Goal: Task Accomplishment & Management: Use online tool/utility

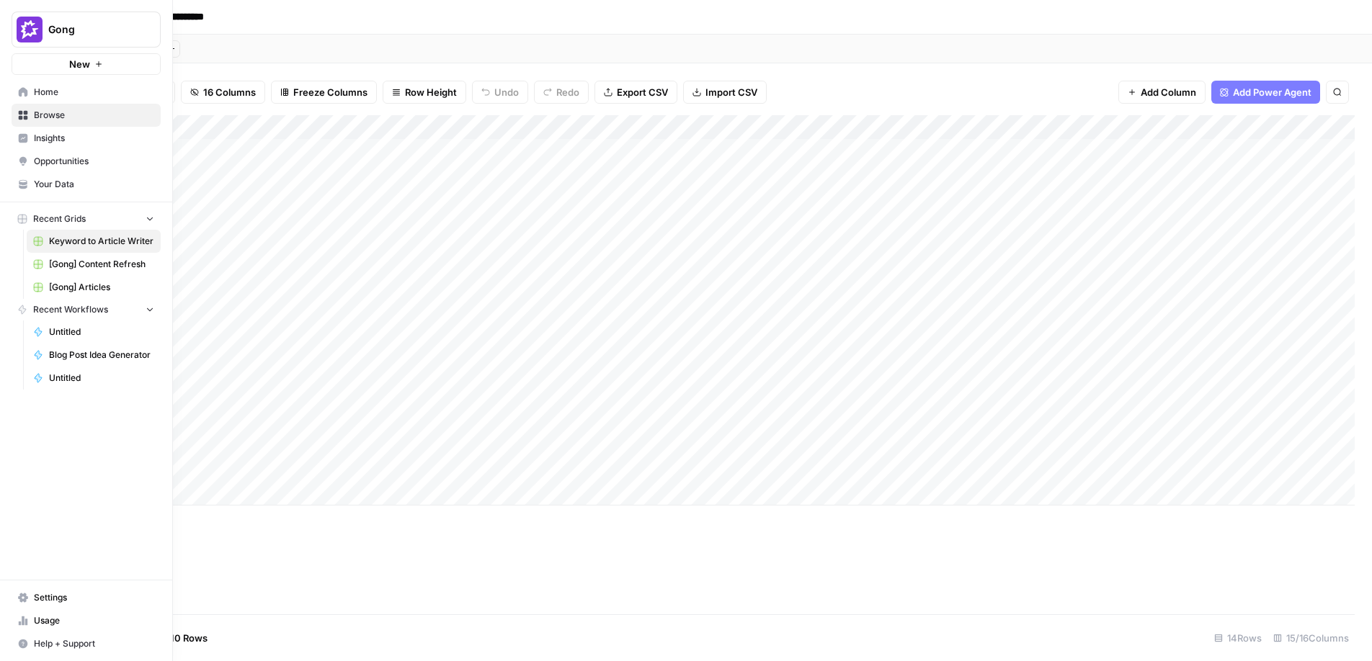
click at [89, 289] on span "[Gong] Articles" at bounding box center [101, 287] width 105 height 13
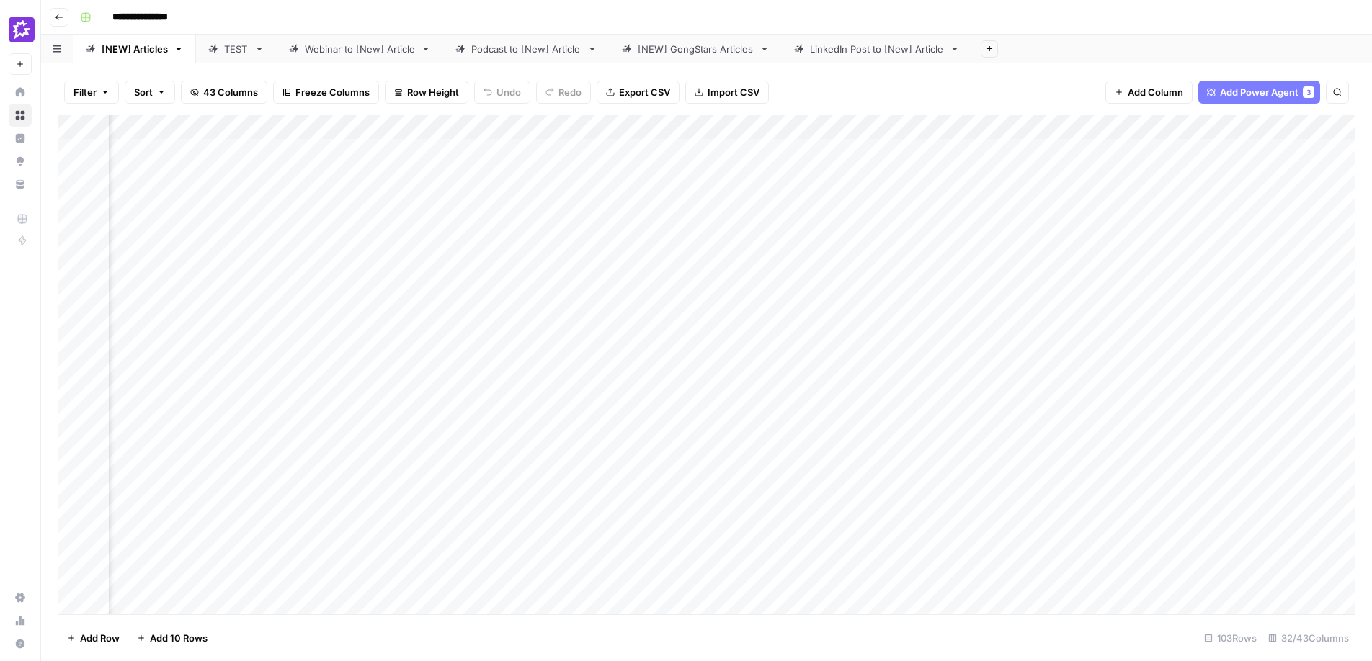
scroll to position [0, 3651]
click at [464, 164] on div "Add Column" at bounding box center [706, 364] width 1296 height 499
click at [849, 174] on div "Add Column" at bounding box center [706, 364] width 1296 height 499
click at [967, 177] on div "Add Column" at bounding box center [706, 364] width 1296 height 499
click at [1079, 182] on div "Add Column" at bounding box center [706, 364] width 1296 height 499
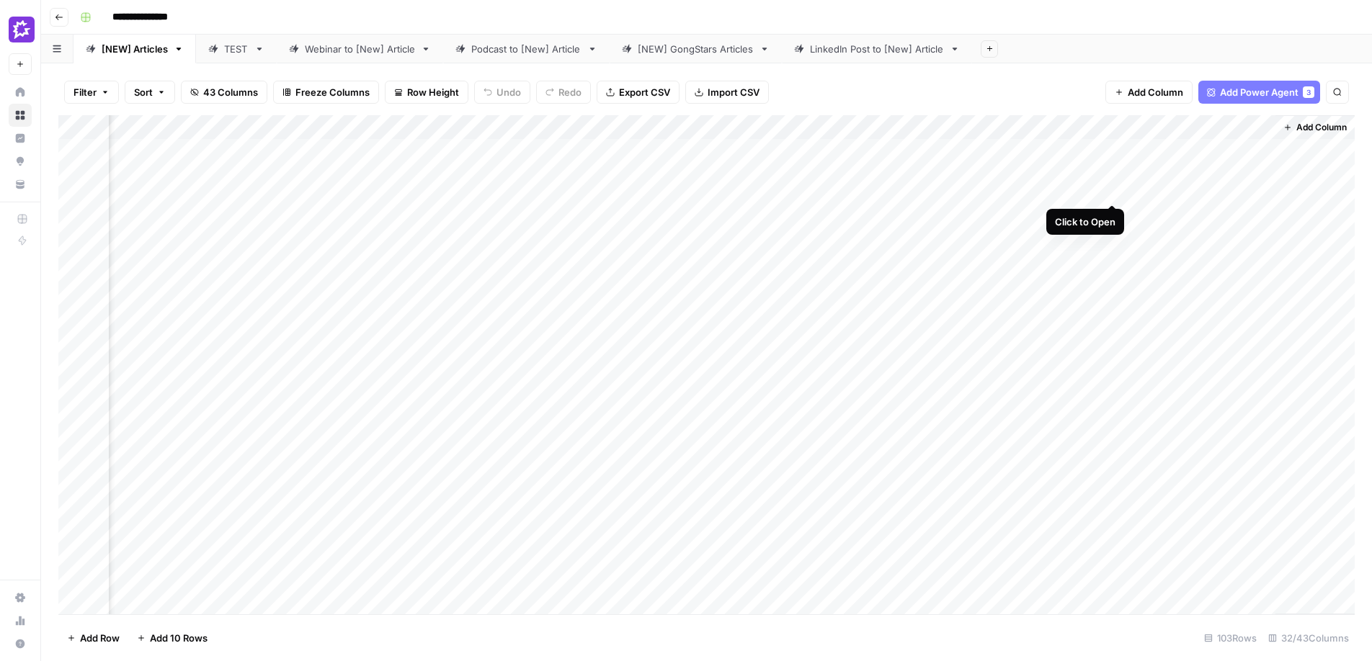
click at [1113, 149] on div "Add Column" at bounding box center [706, 364] width 1296 height 499
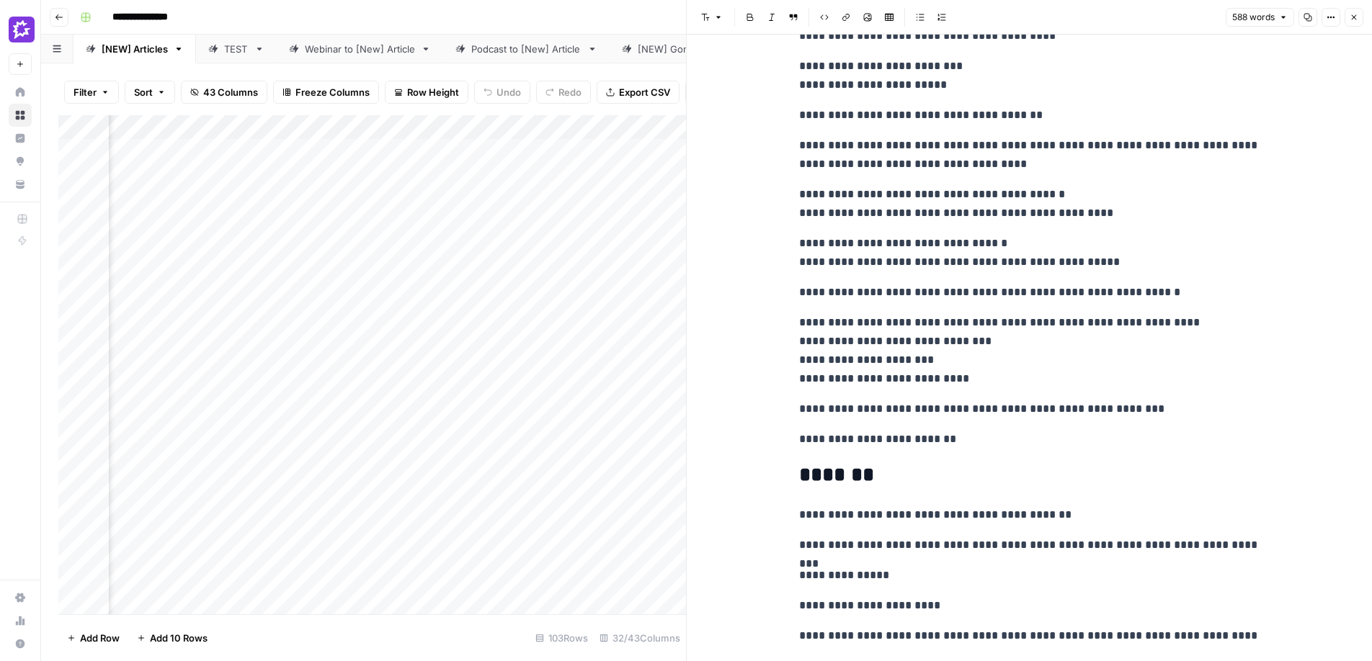
scroll to position [373, 0]
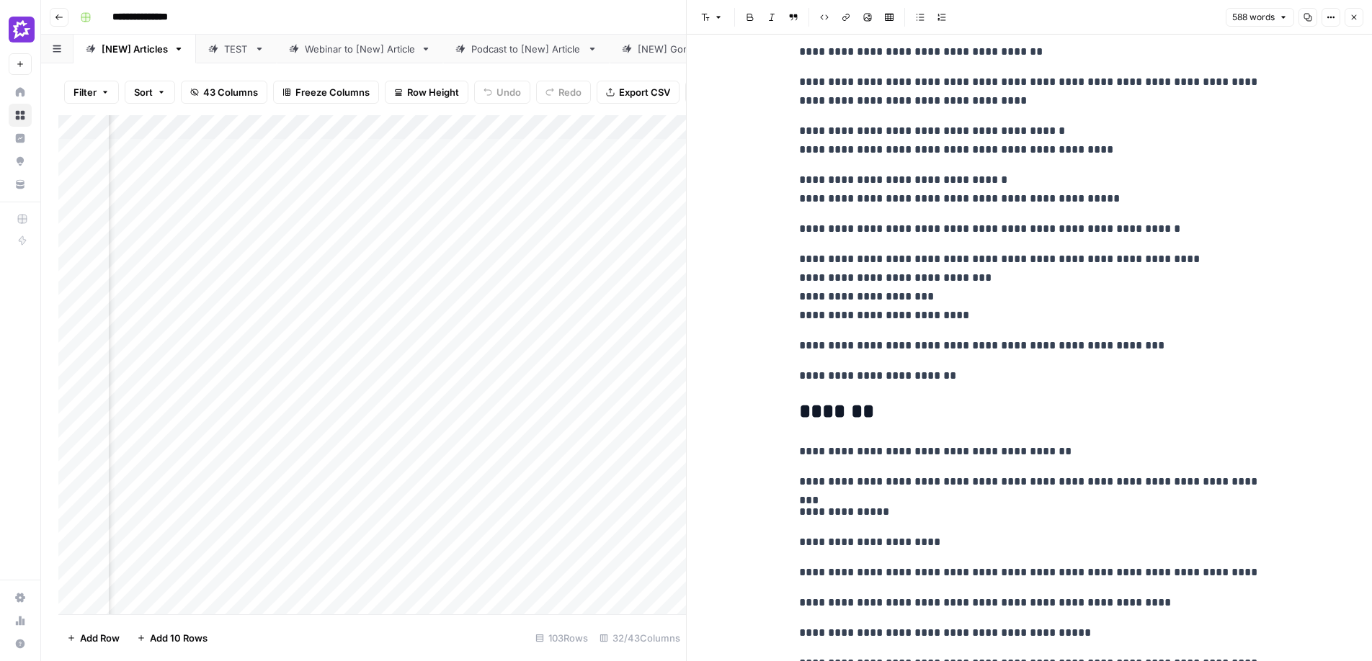
click at [649, 131] on div "Add Column" at bounding box center [372, 364] width 628 height 499
click at [1357, 24] on button "Close" at bounding box center [1353, 17] width 19 height 19
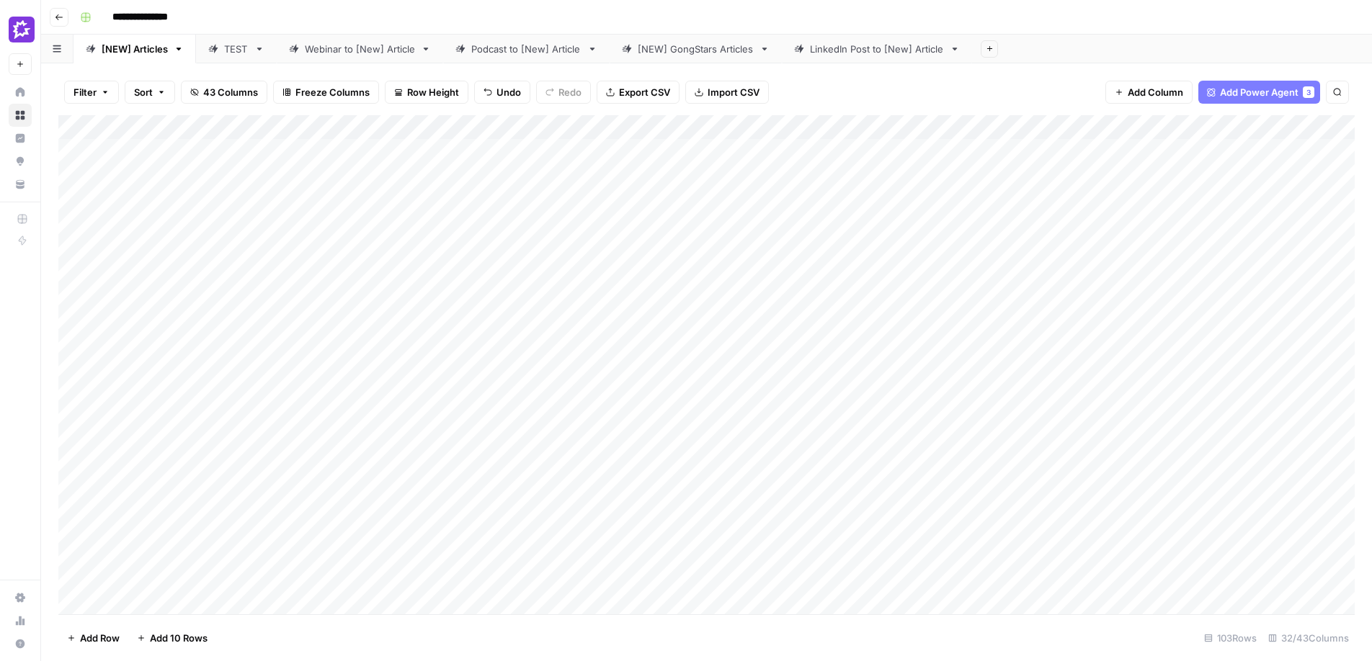
click at [336, 341] on div "Add Column" at bounding box center [706, 364] width 1296 height 499
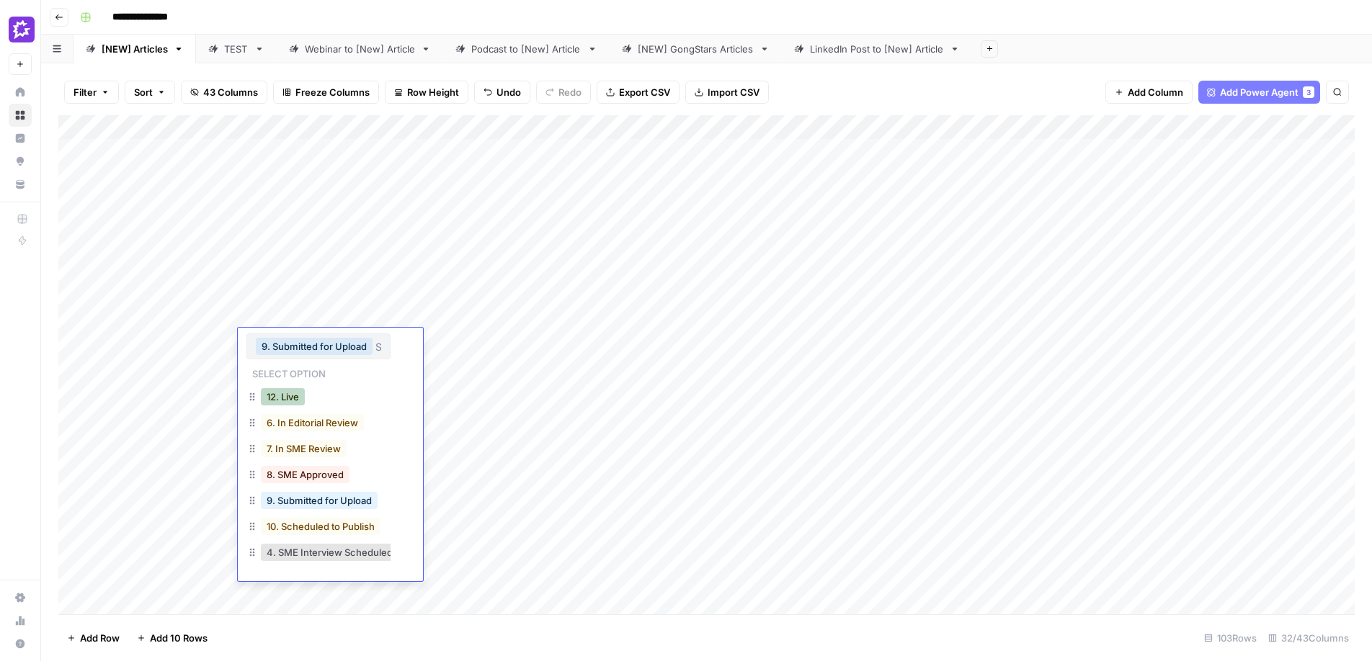
click at [287, 398] on button "12. Live" at bounding box center [283, 396] width 44 height 17
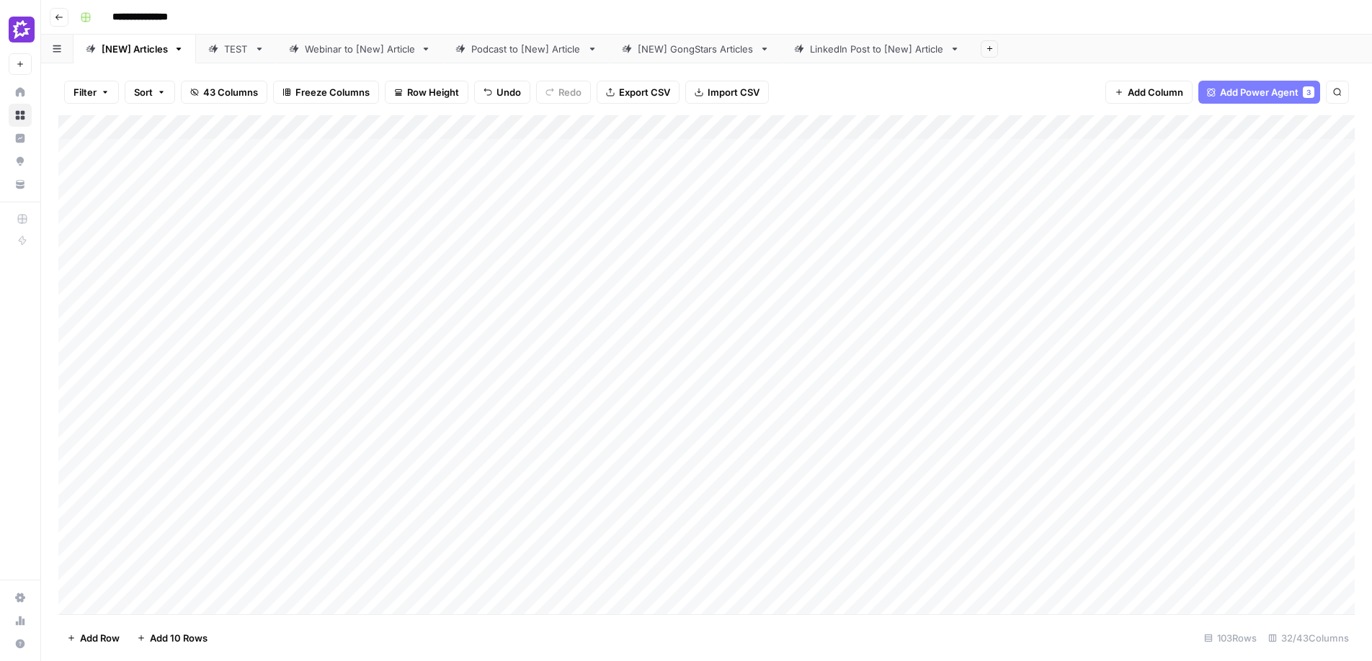
click at [464, 357] on div "Add Column" at bounding box center [706, 364] width 1296 height 499
click at [399, 90] on icon "button" at bounding box center [398, 92] width 9 height 9
click at [429, 155] on span "Medium" at bounding box center [463, 162] width 104 height 14
click at [725, 455] on div "Add Column" at bounding box center [706, 364] width 1296 height 499
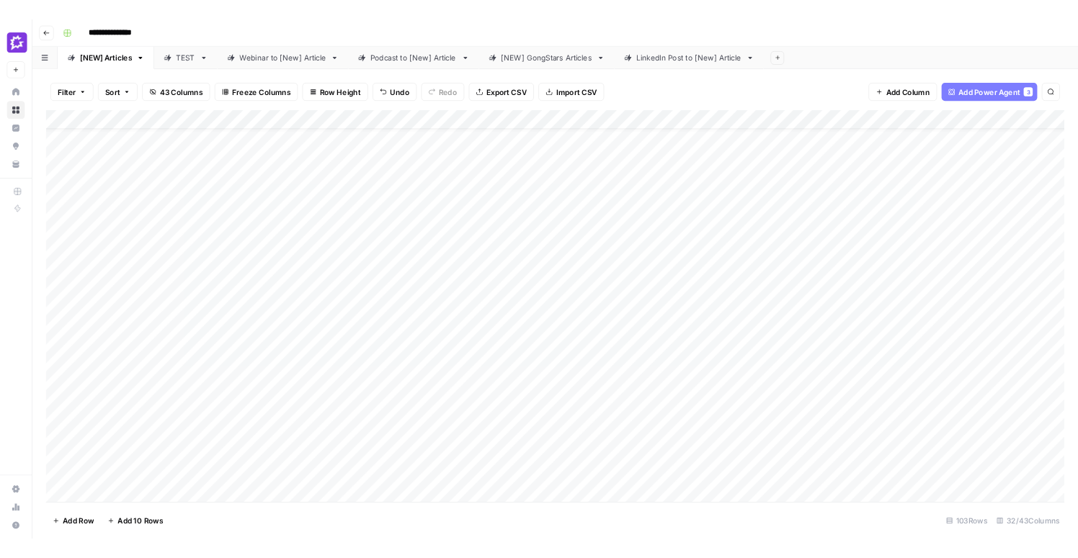
scroll to position [133, 0]
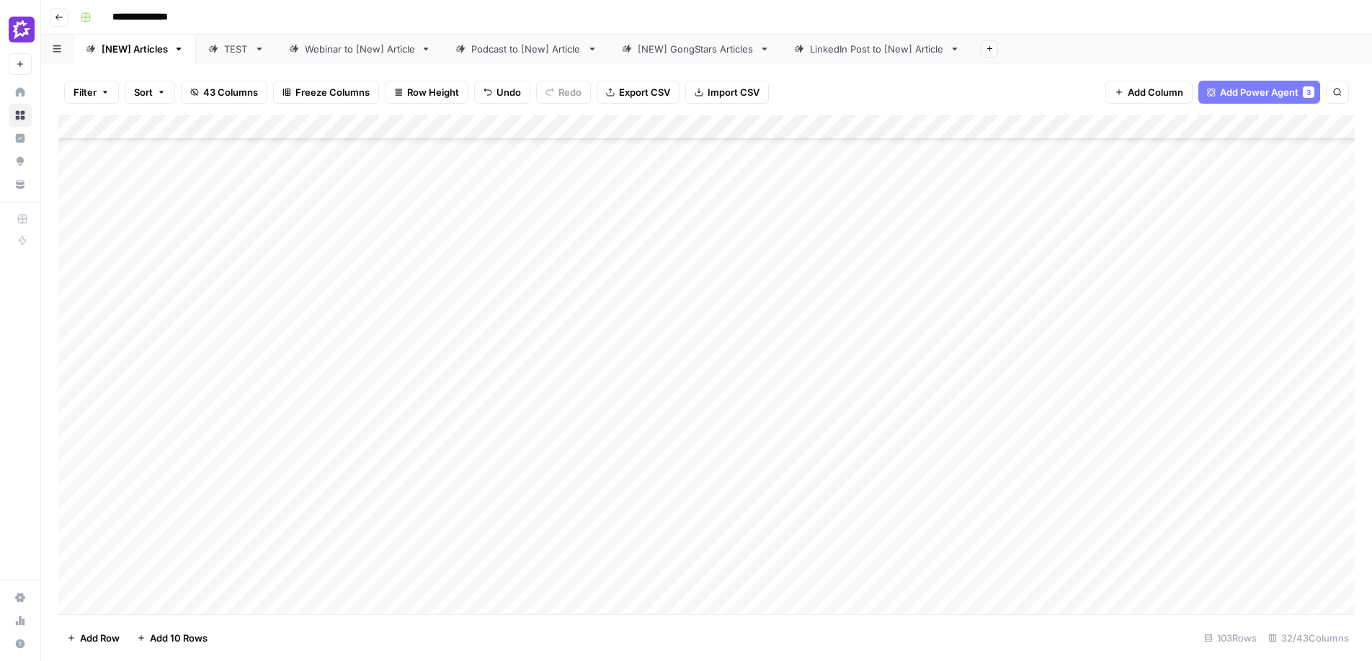
click at [772, 327] on div "Add Column" at bounding box center [706, 364] width 1296 height 499
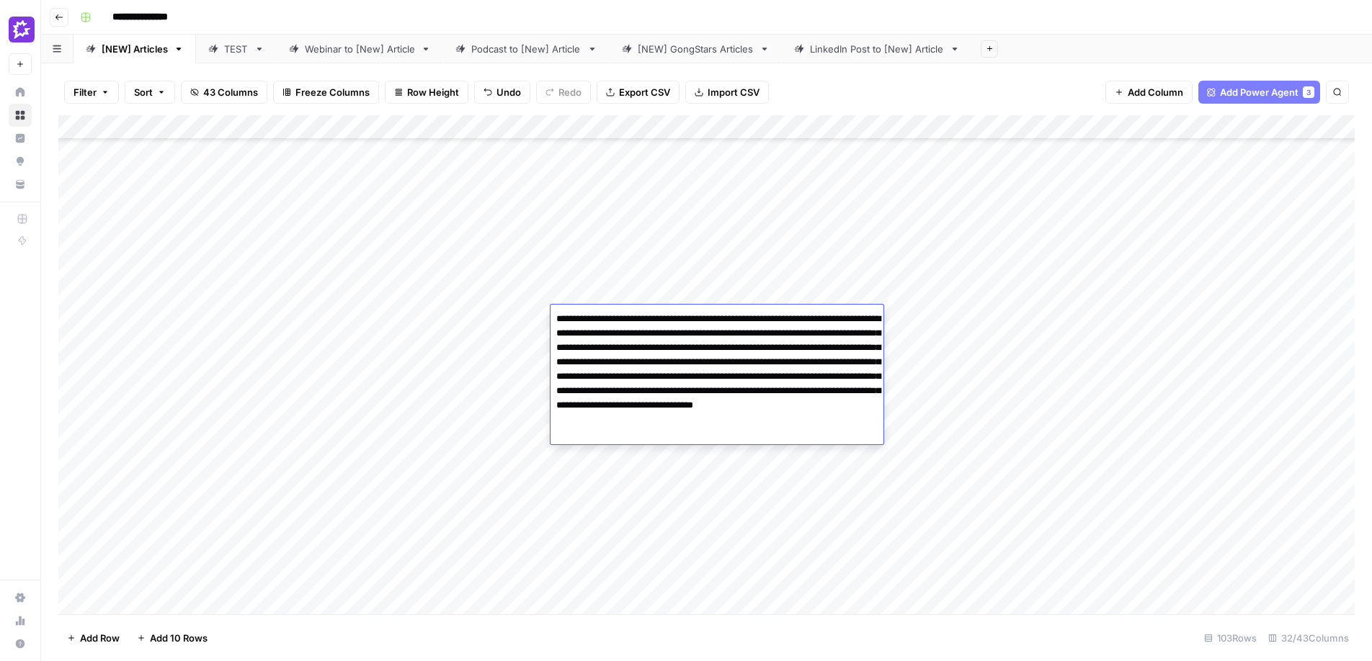
click at [772, 327] on textarea "**********" at bounding box center [716, 376] width 333 height 135
click at [710, 332] on textarea "**********" at bounding box center [716, 376] width 333 height 135
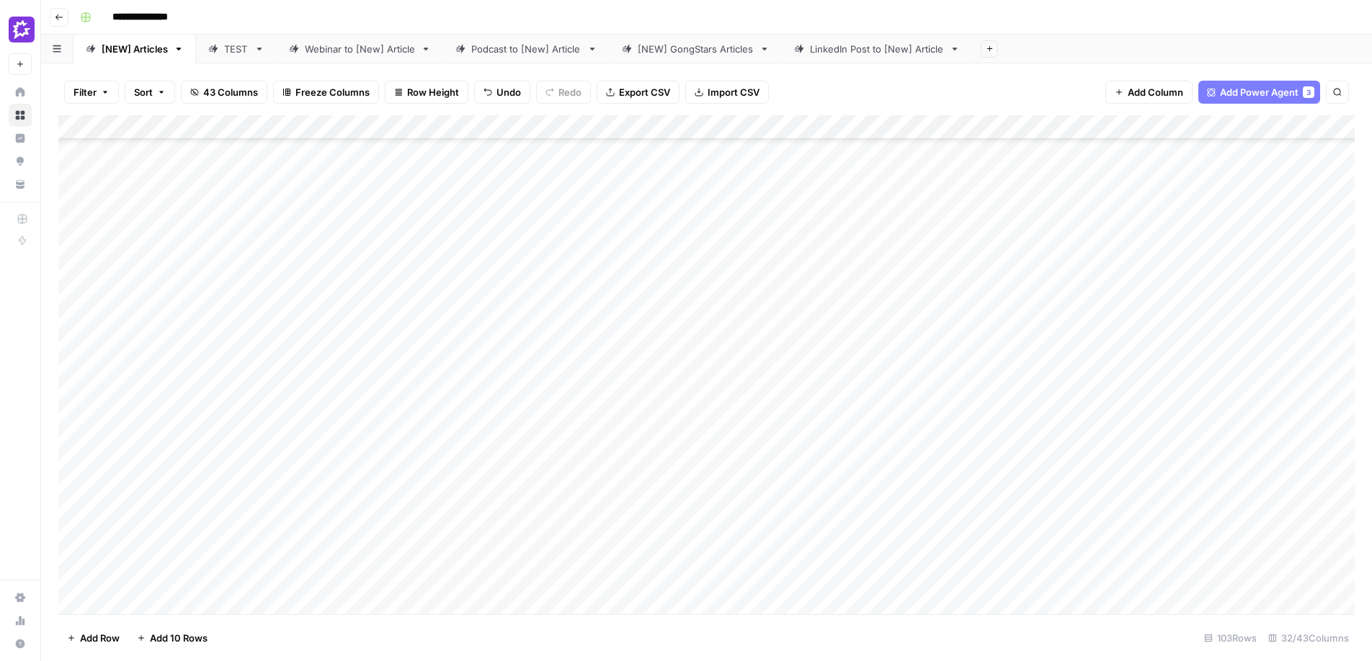
click at [428, 336] on div "Add Column" at bounding box center [706, 364] width 1296 height 499
click at [654, 317] on div "Add Column" at bounding box center [706, 364] width 1296 height 499
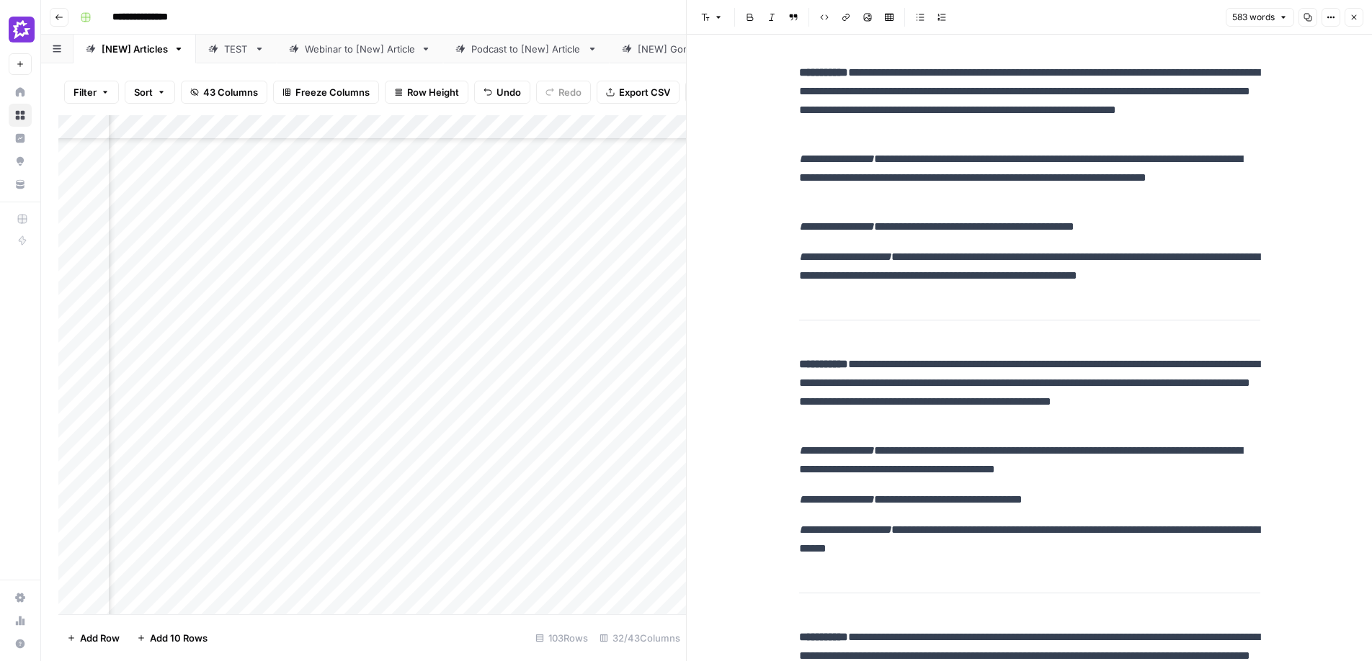
scroll to position [133, 2163]
drag, startPoint x: 996, startPoint y: 132, endPoint x: 869, endPoint y: 79, distance: 137.6
click at [869, 79] on p "**********" at bounding box center [1029, 100] width 461 height 75
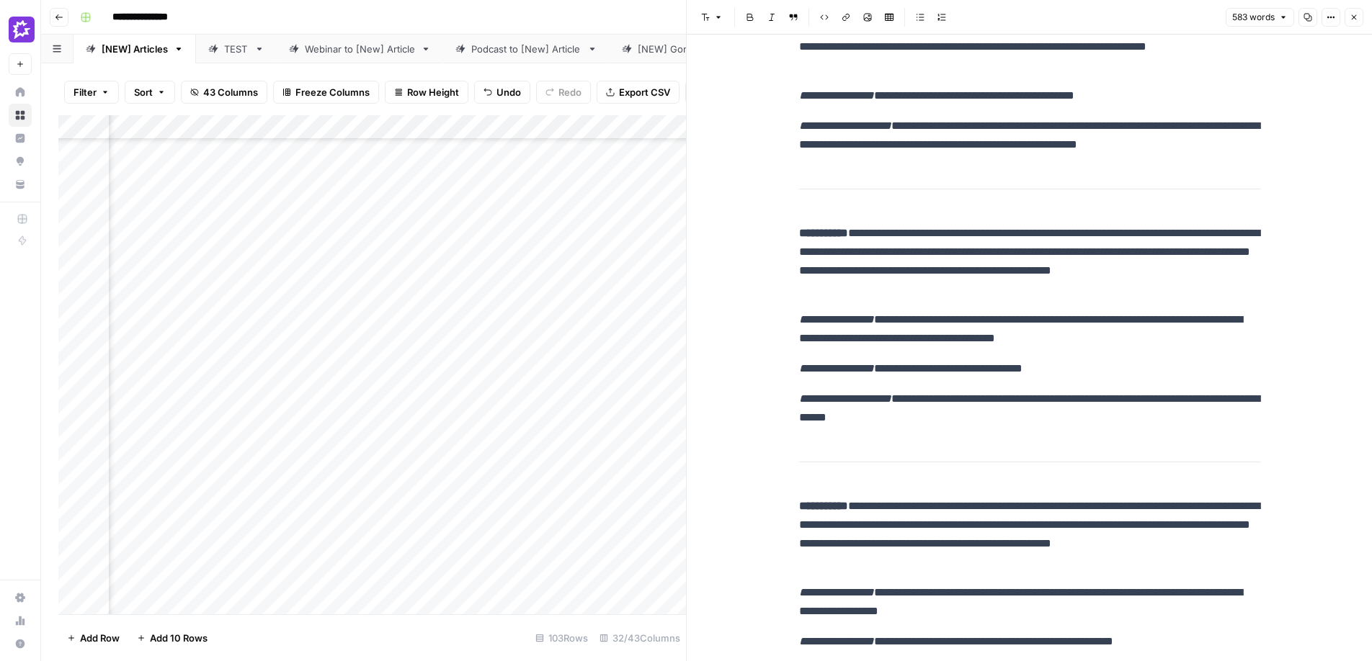
scroll to position [133, 344]
click at [495, 319] on div "Add Column" at bounding box center [372, 364] width 628 height 499
click at [195, 326] on div "Add Column" at bounding box center [372, 364] width 628 height 499
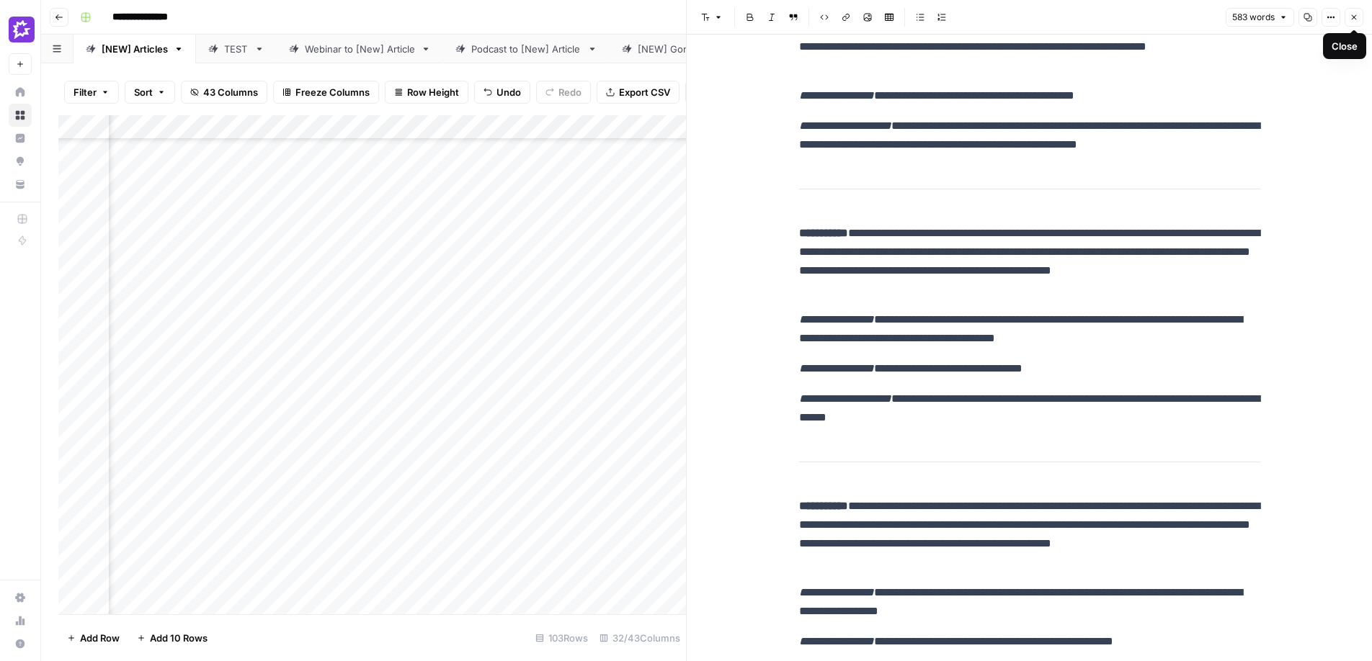
click at [1351, 16] on icon "button" at bounding box center [1354, 17] width 9 height 9
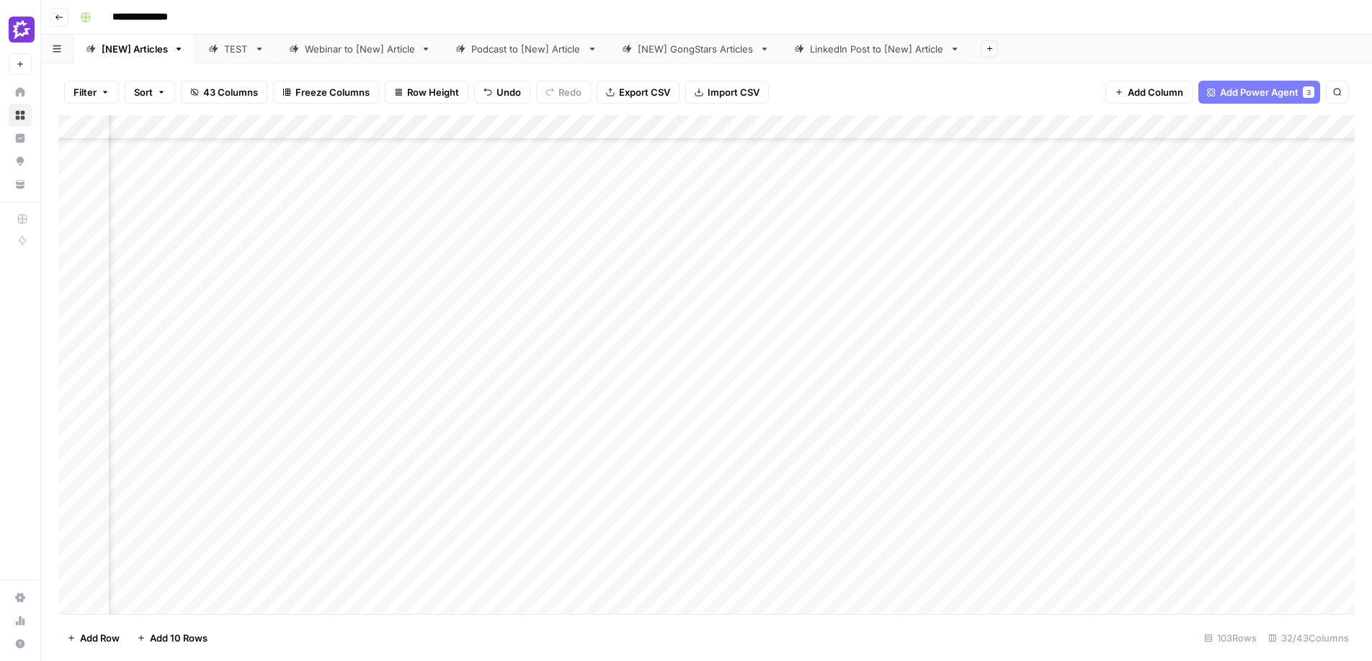
scroll to position [133, 0]
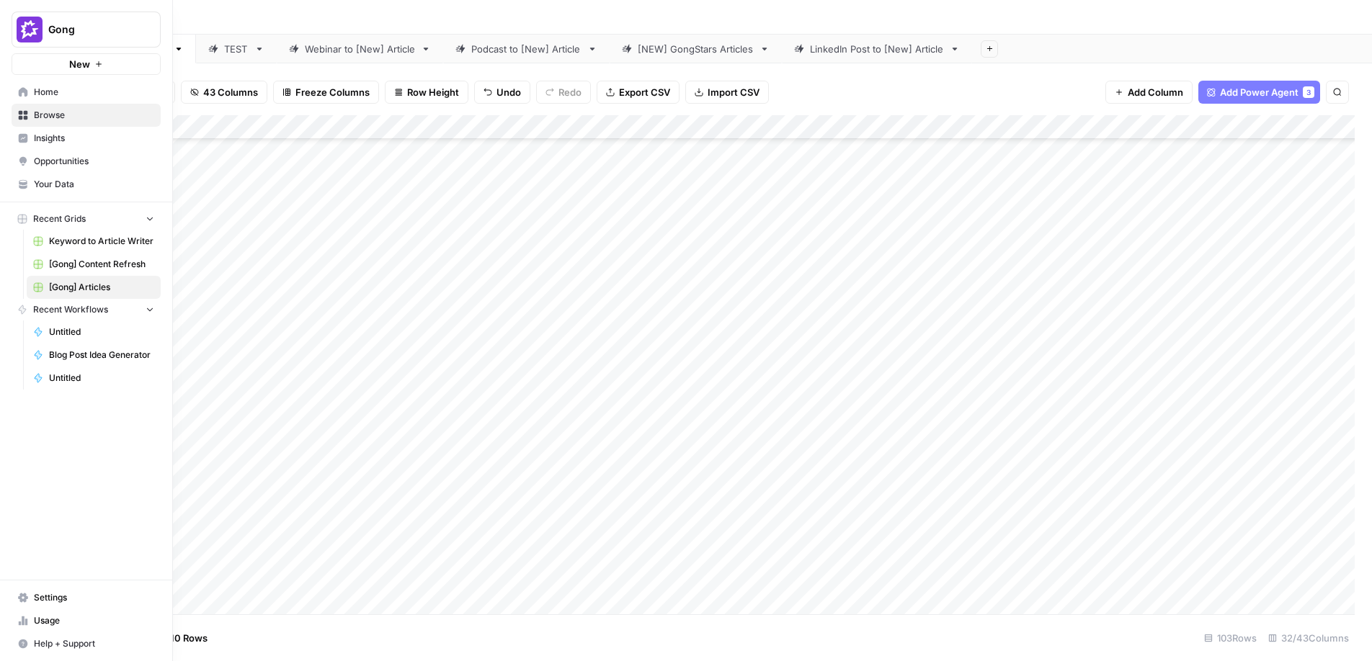
click at [49, 182] on span "Your Data" at bounding box center [94, 184] width 120 height 13
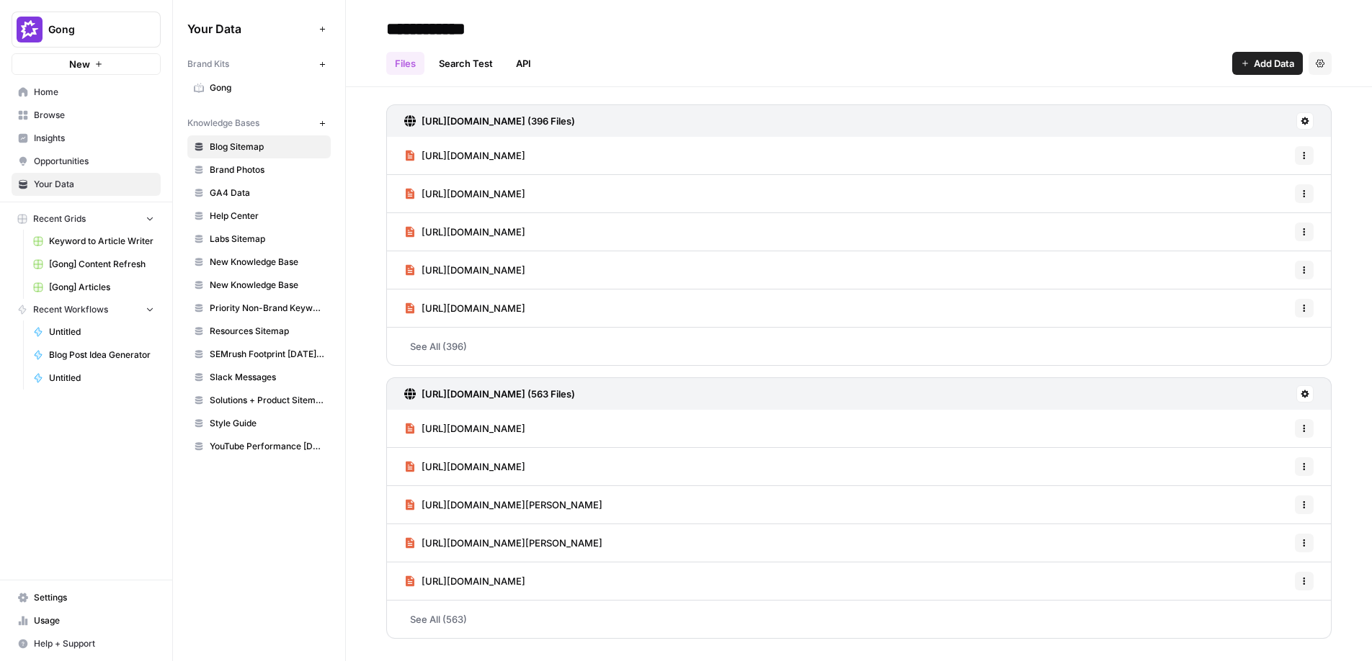
click at [55, 592] on span "Settings" at bounding box center [94, 598] width 120 height 13
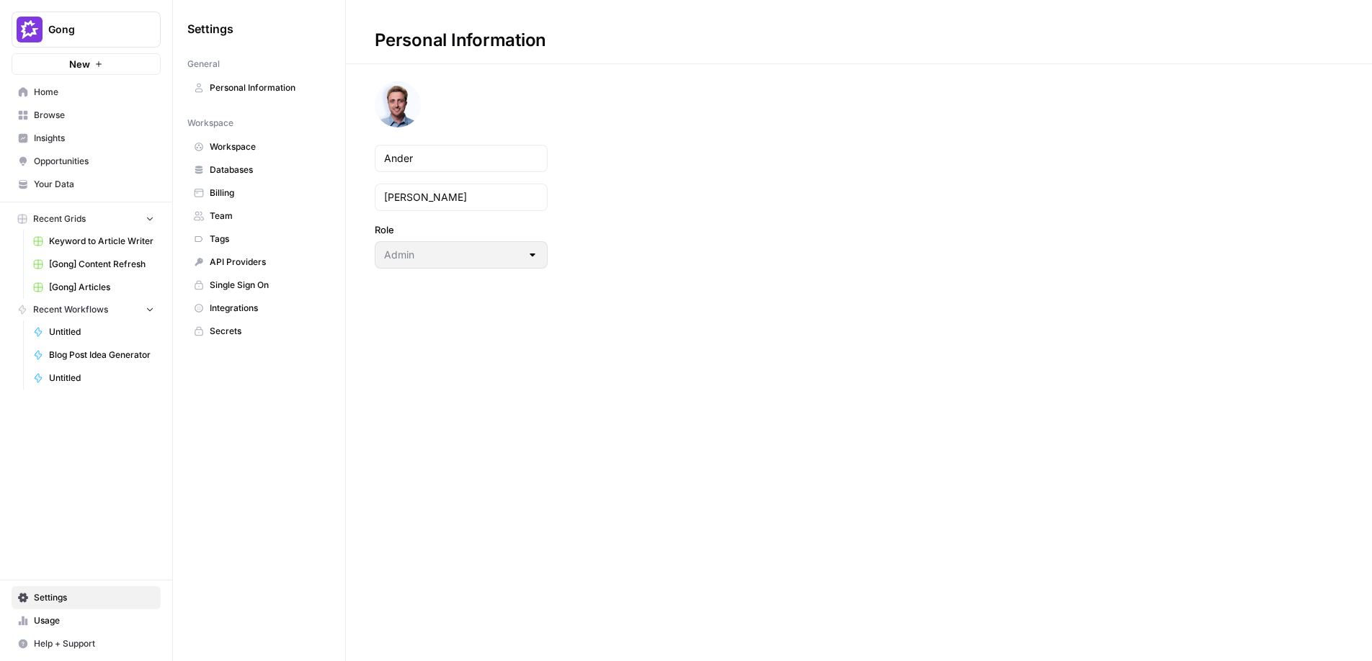
click at [225, 302] on span "Integrations" at bounding box center [267, 308] width 115 height 13
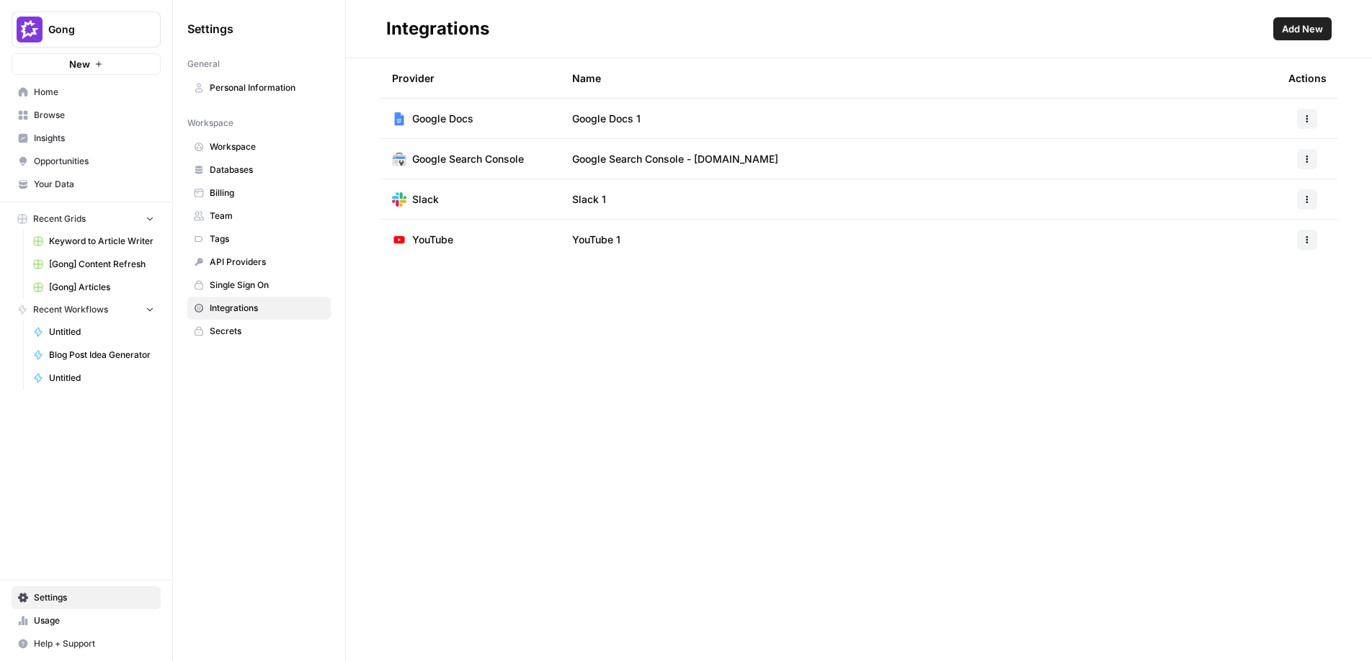
click at [766, 199] on td "Slack 1" at bounding box center [919, 199] width 716 height 40
click at [1306, 200] on icon "button" at bounding box center [1307, 199] width 9 height 9
click at [1281, 236] on span "Edit" at bounding box center [1276, 232] width 46 height 14
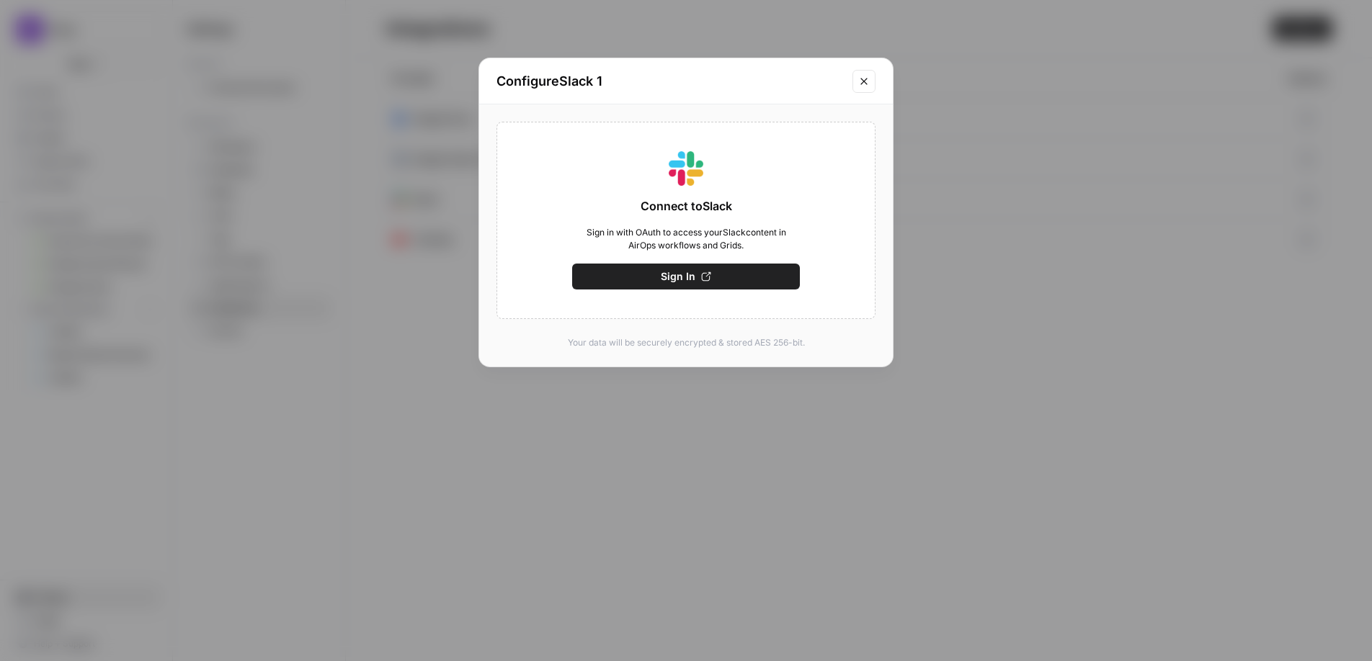
click at [871, 85] on button "Close modal" at bounding box center [863, 81] width 23 height 23
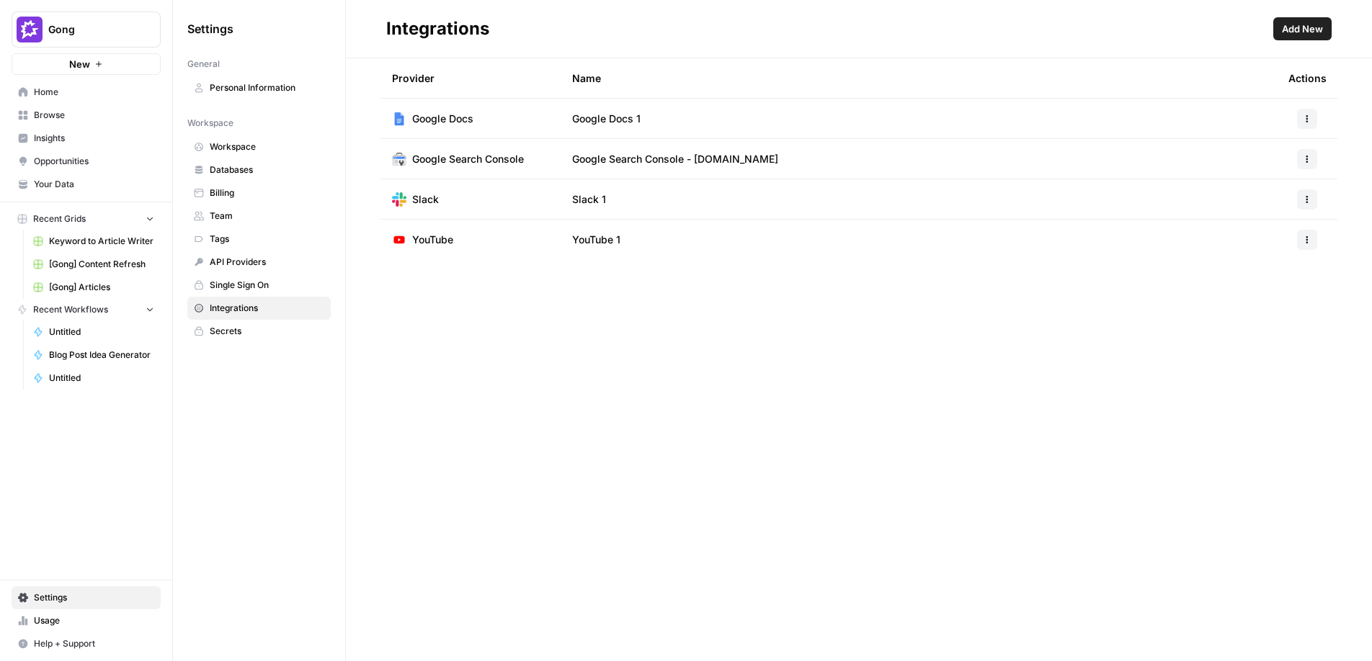
click at [592, 206] on span "Slack 1" at bounding box center [589, 199] width 34 height 14
click at [423, 198] on span "Slack" at bounding box center [425, 199] width 27 height 14
click at [555, 346] on div "Provider Name Actions Google Docs Google Docs 1 Google Search Console Google Se…" at bounding box center [859, 359] width 1026 height 603
click at [43, 596] on span "Settings" at bounding box center [94, 598] width 120 height 13
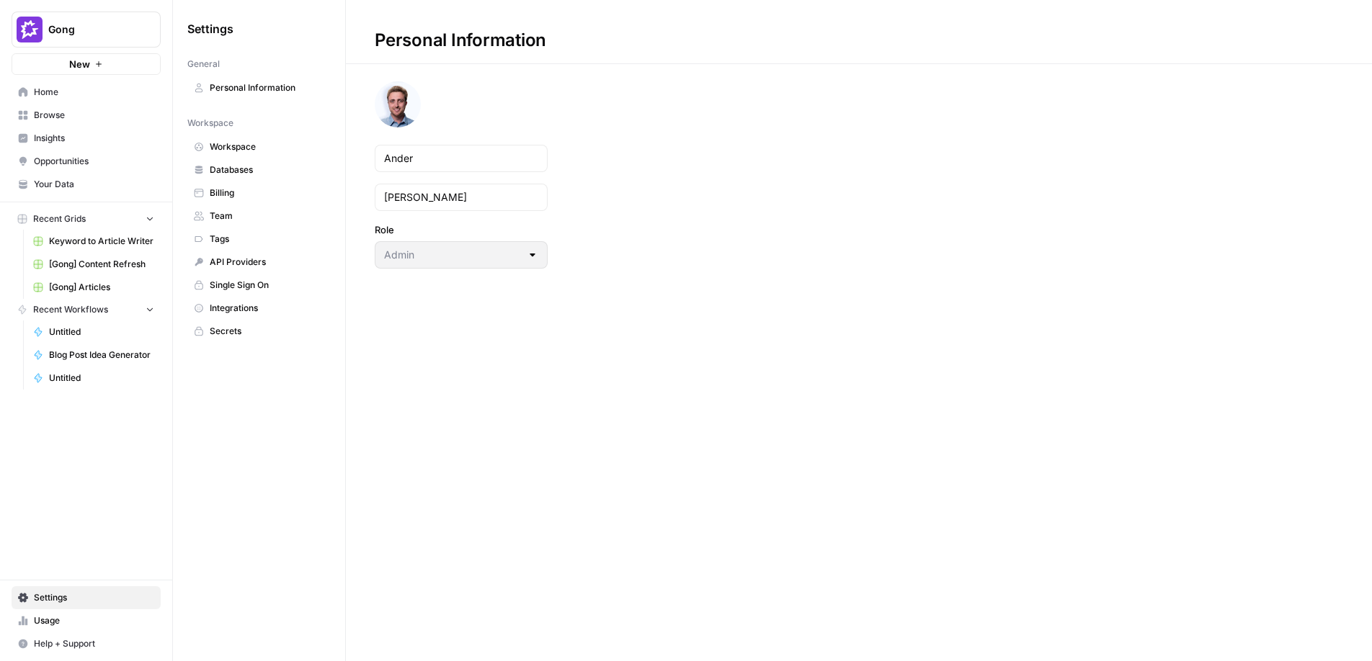
click at [41, 187] on span "Your Data" at bounding box center [94, 184] width 120 height 13
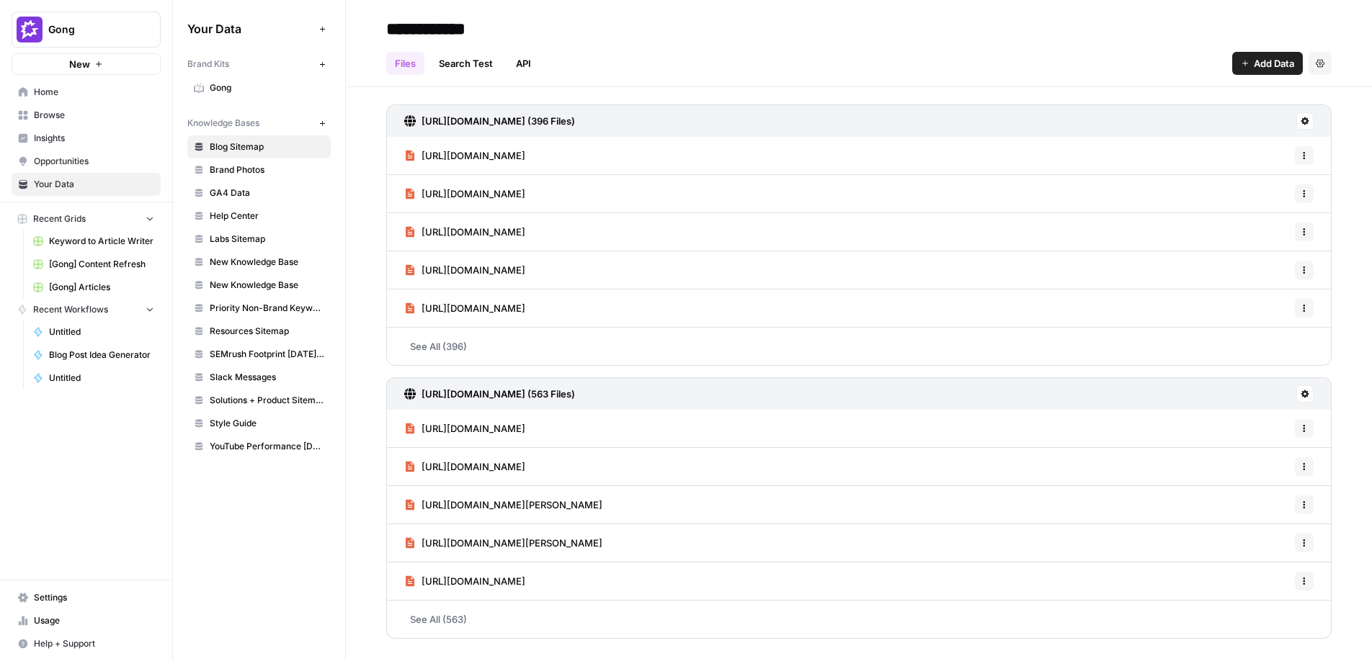
click at [228, 86] on span "Gong" at bounding box center [267, 87] width 115 height 13
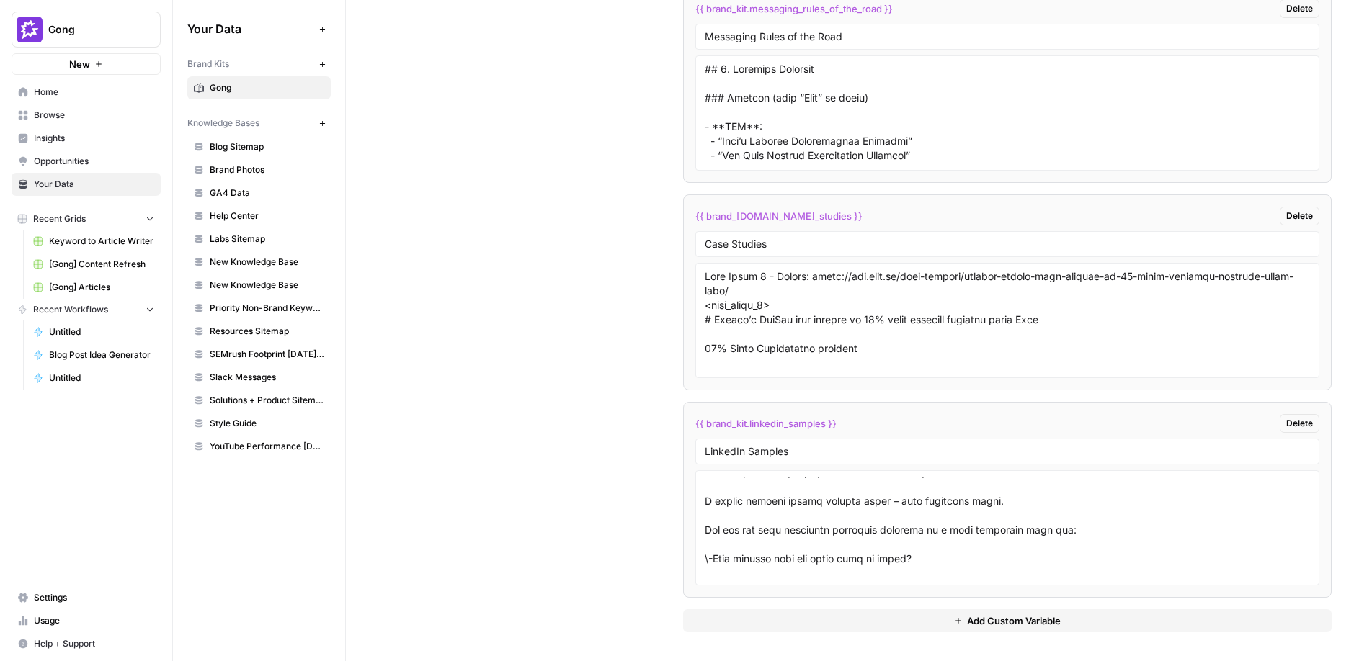
scroll to position [1512, 0]
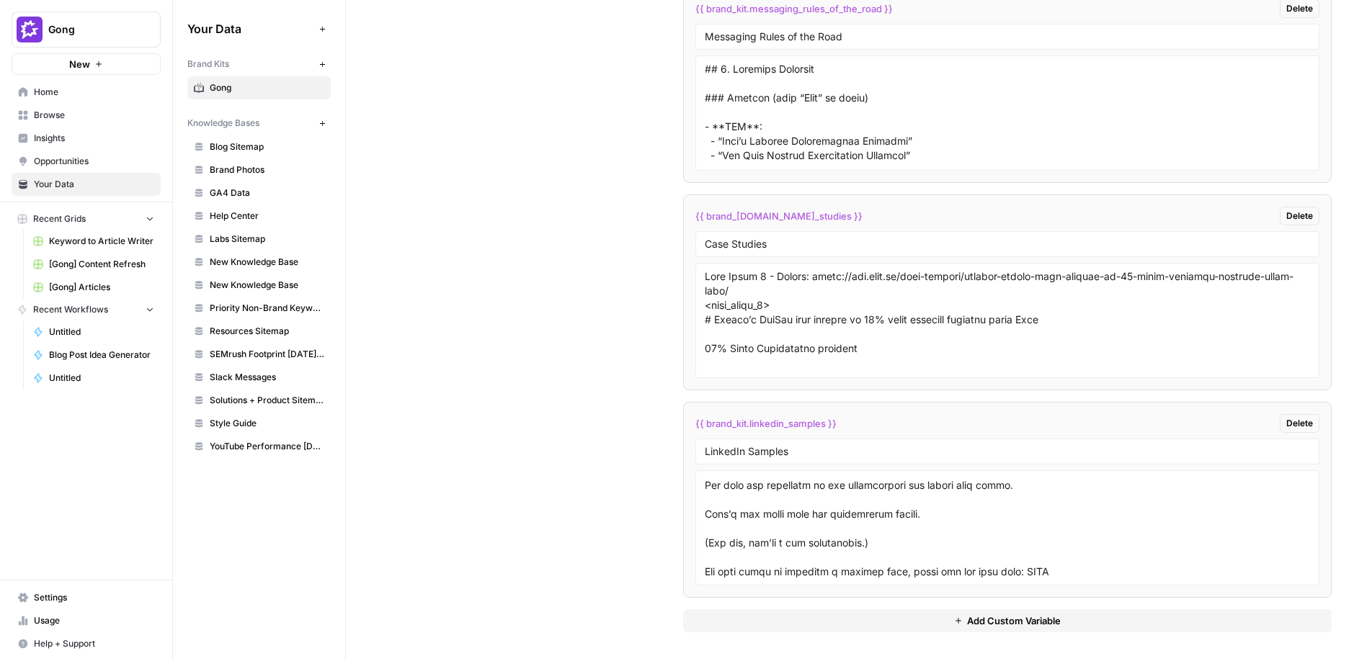
click at [48, 115] on span "Browse" at bounding box center [94, 115] width 120 height 13
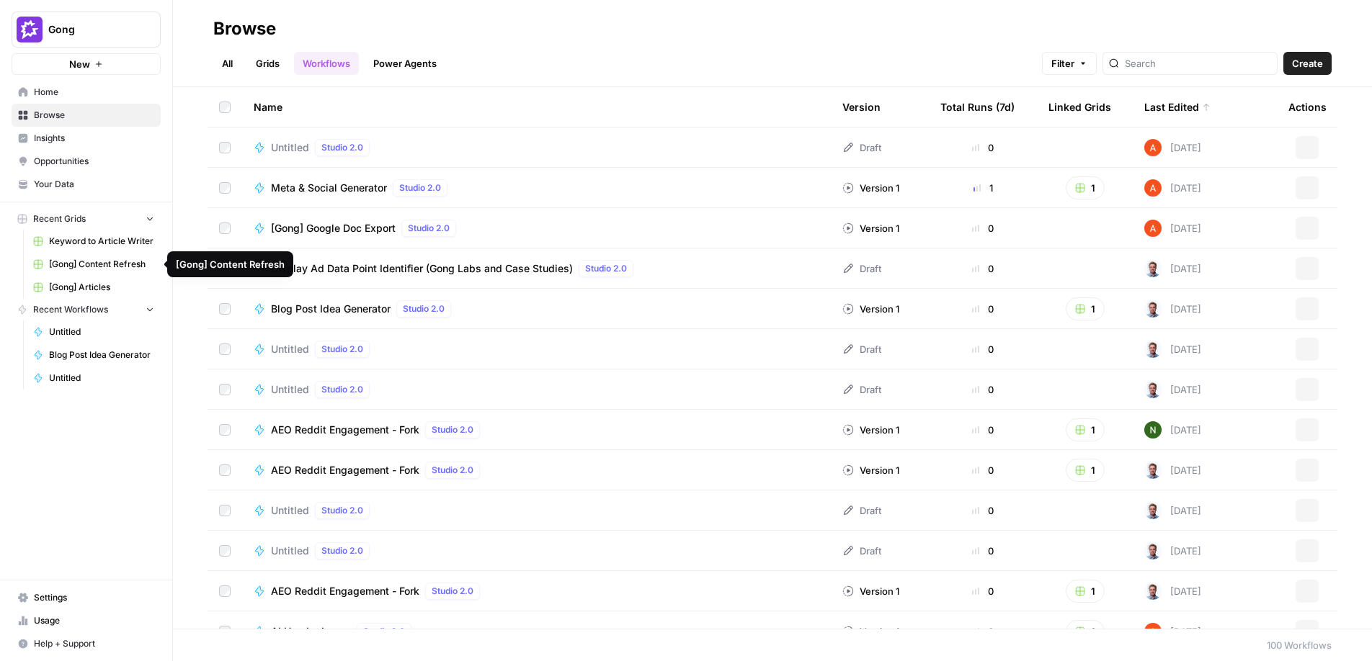
click at [76, 267] on span "[Gong] Content Refresh" at bounding box center [101, 264] width 105 height 13
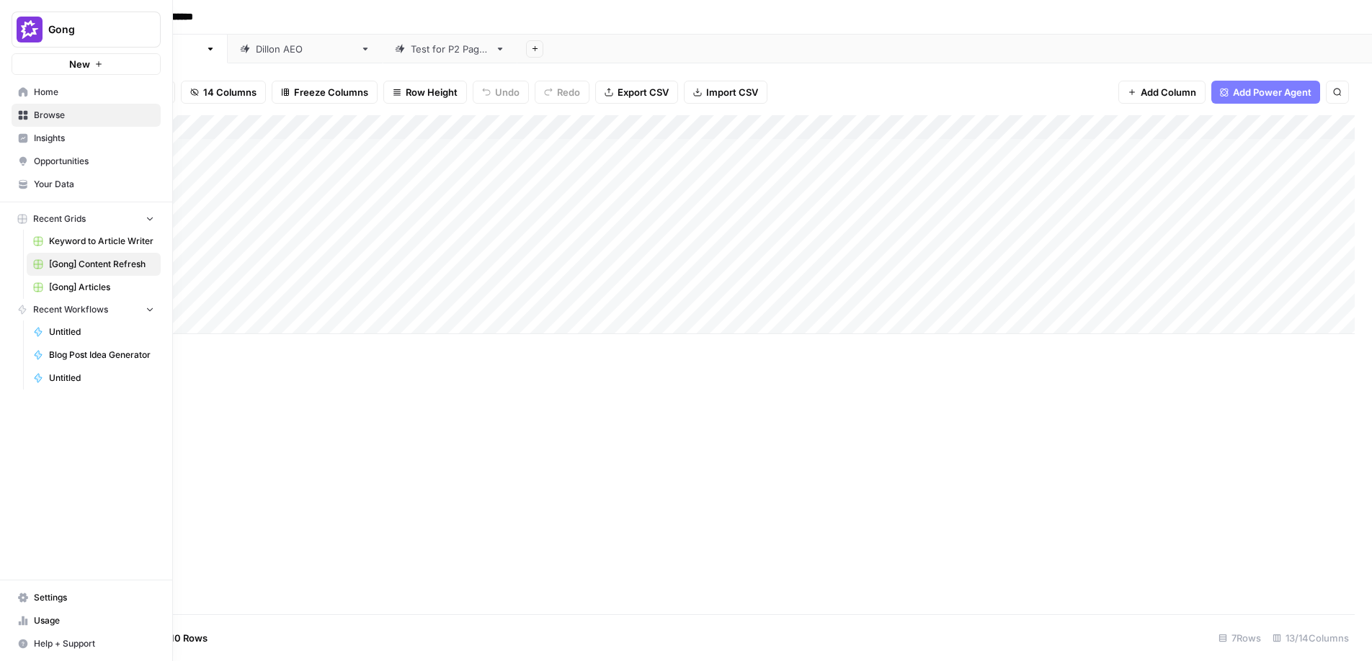
click at [97, 288] on span "[Gong] Articles" at bounding box center [101, 287] width 105 height 13
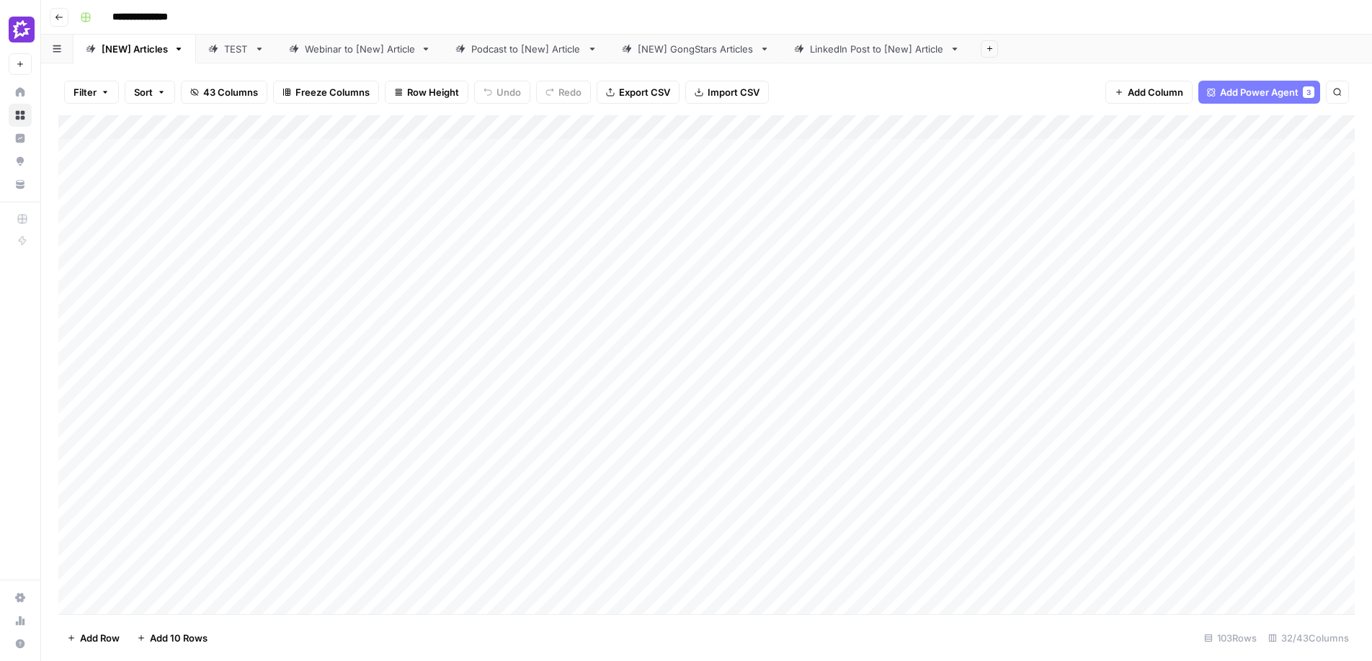
click at [341, 50] on div "Webinar to [New] Article" at bounding box center [360, 49] width 110 height 14
click at [130, 54] on div "[NEW] Articles" at bounding box center [135, 49] width 66 height 14
click at [398, 323] on div "Add Column" at bounding box center [706, 364] width 1296 height 499
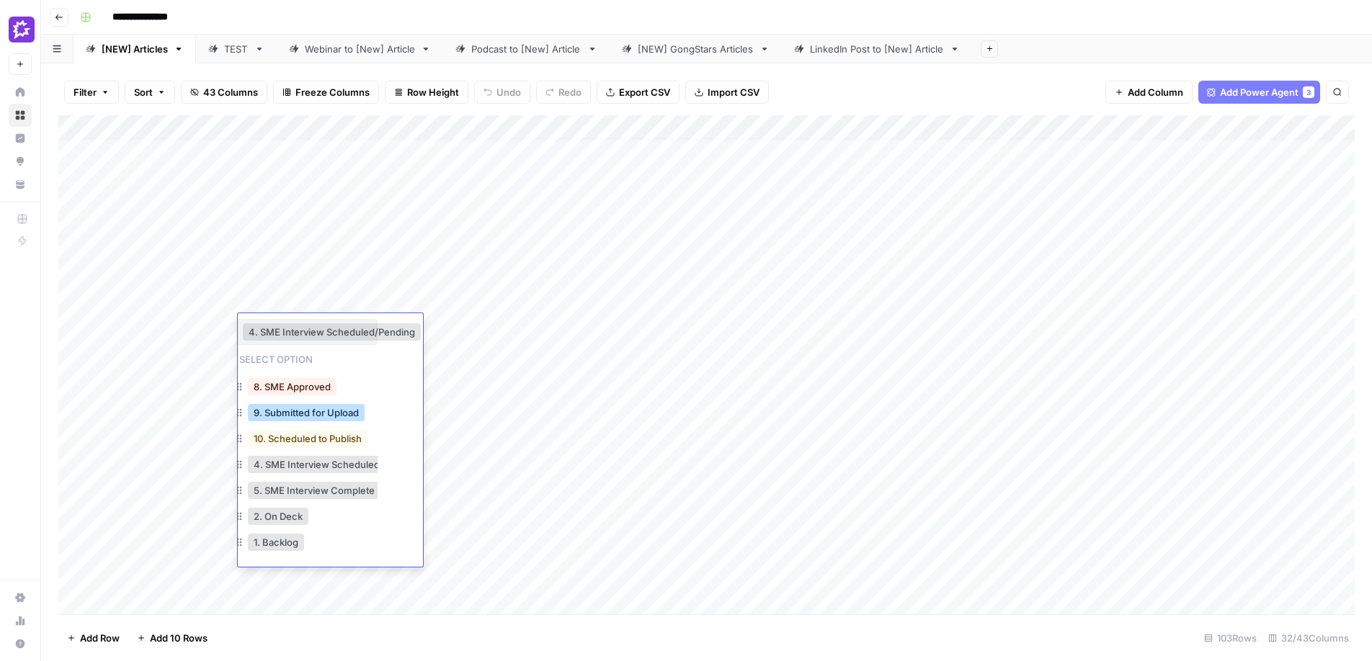
scroll to position [88, 0]
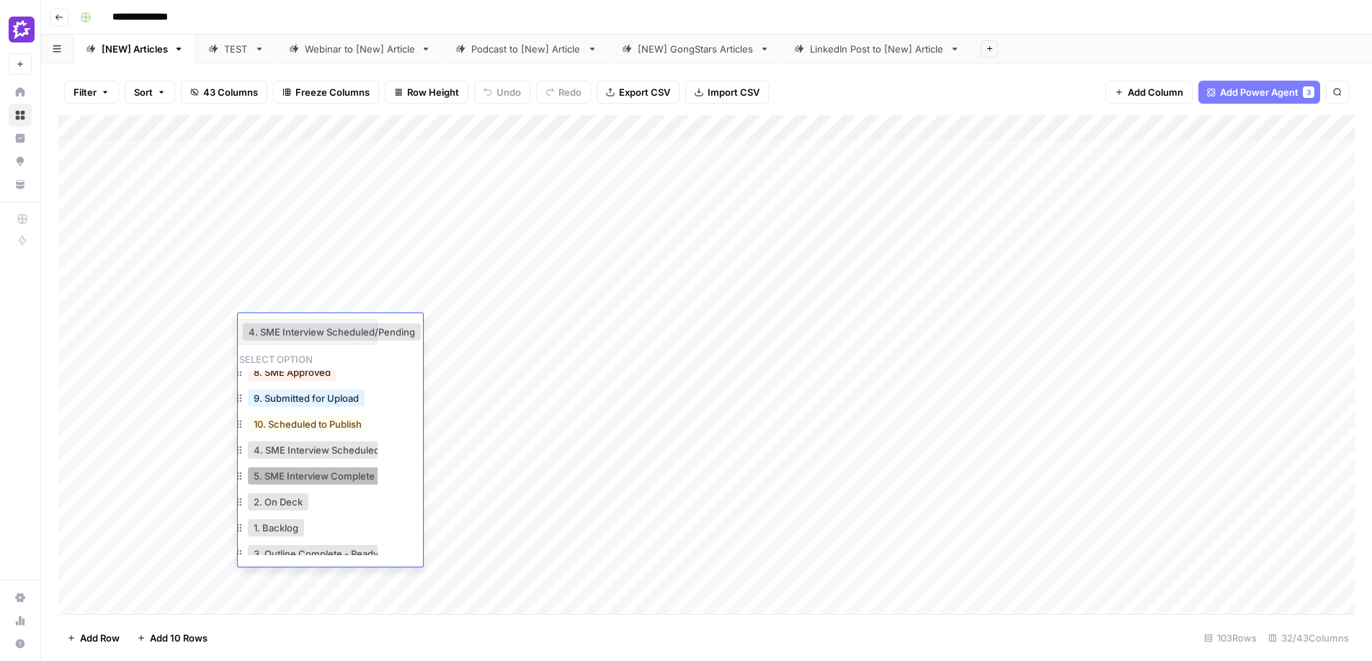
click at [316, 480] on button "5. SME Interview Complete" at bounding box center [314, 476] width 133 height 17
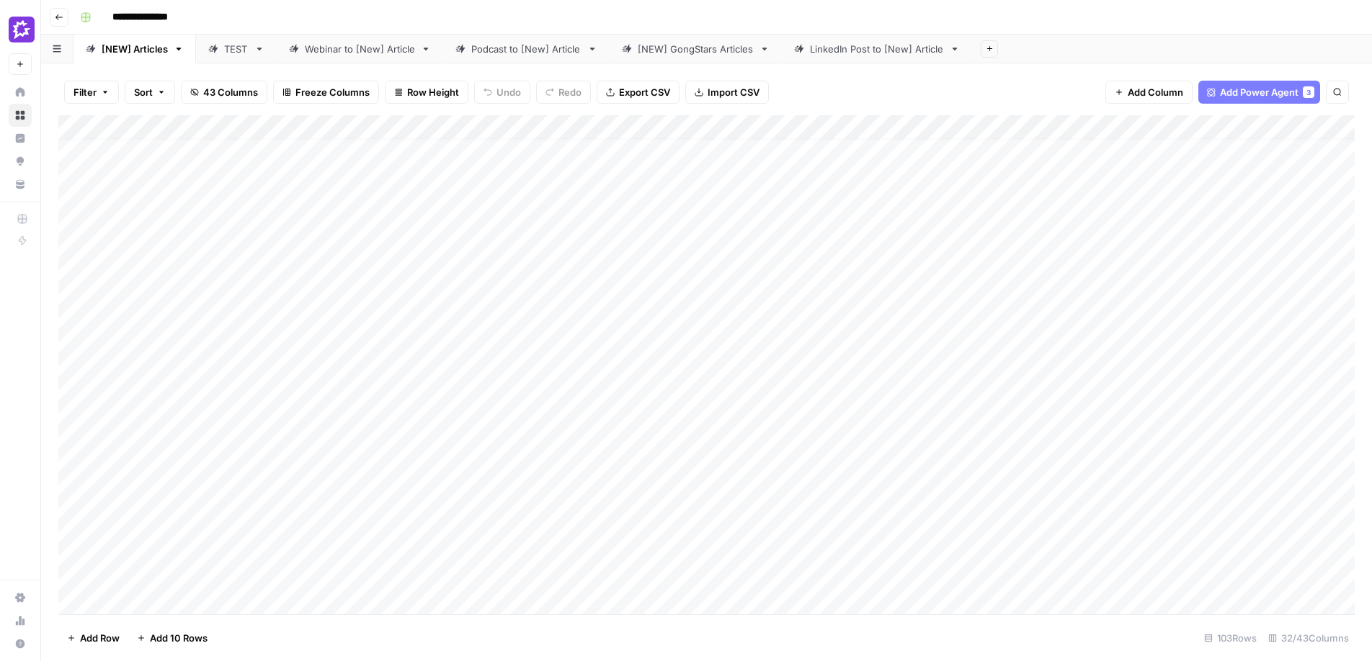
click at [495, 334] on div "Add Column" at bounding box center [706, 364] width 1296 height 499
click at [898, 324] on div "Add Column" at bounding box center [706, 364] width 1296 height 499
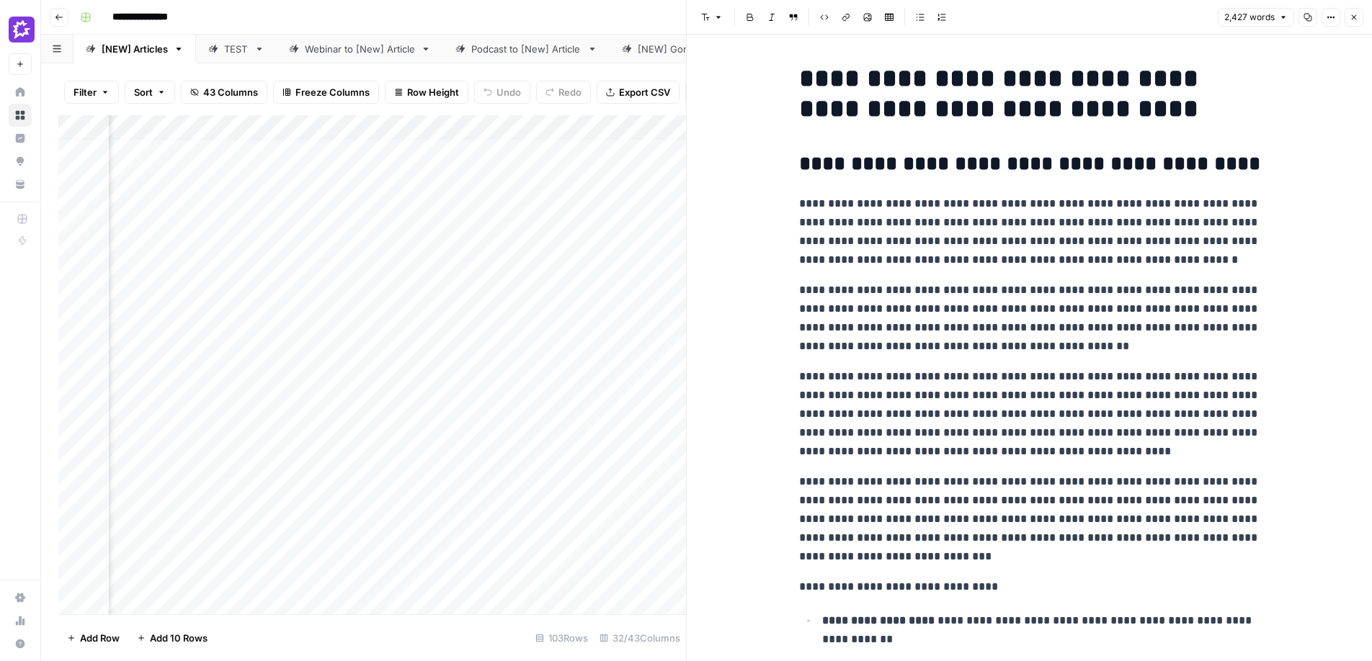
click at [1140, 416] on p "**********" at bounding box center [1029, 414] width 461 height 94
click at [895, 436] on p "**********" at bounding box center [1029, 414] width 461 height 94
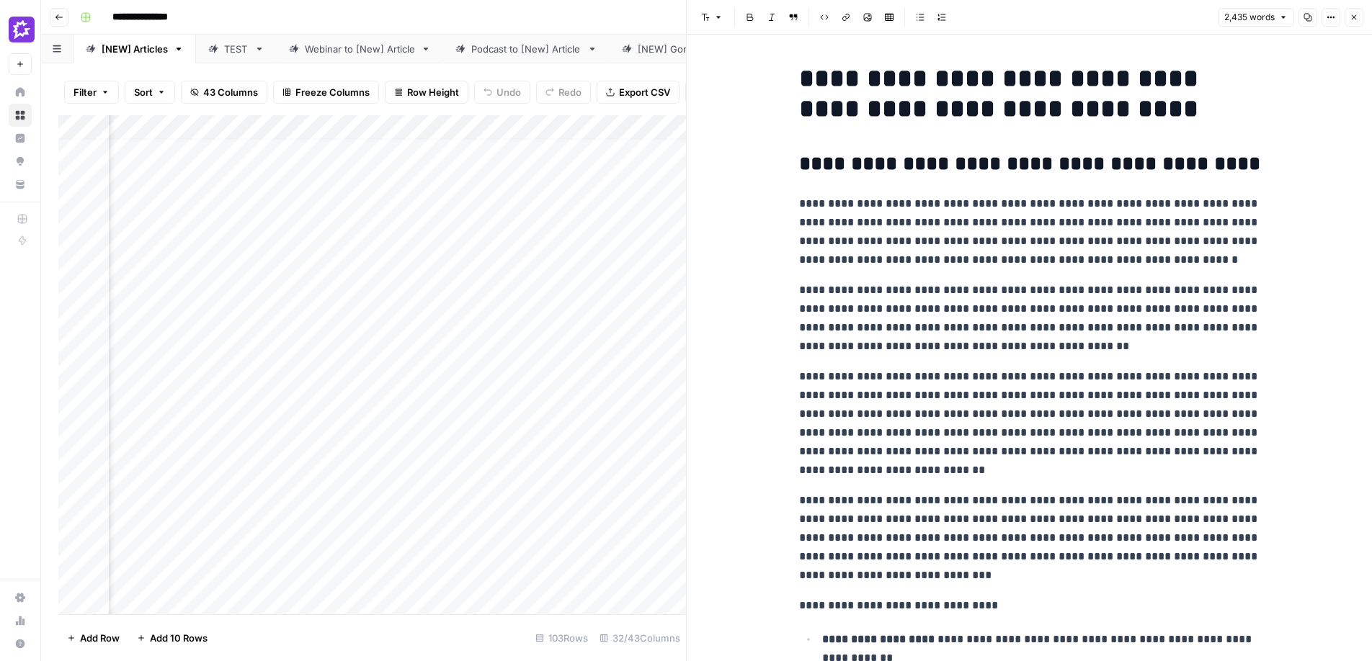
scroll to position [12, 281]
click at [517, 332] on div "Add Column" at bounding box center [372, 364] width 628 height 499
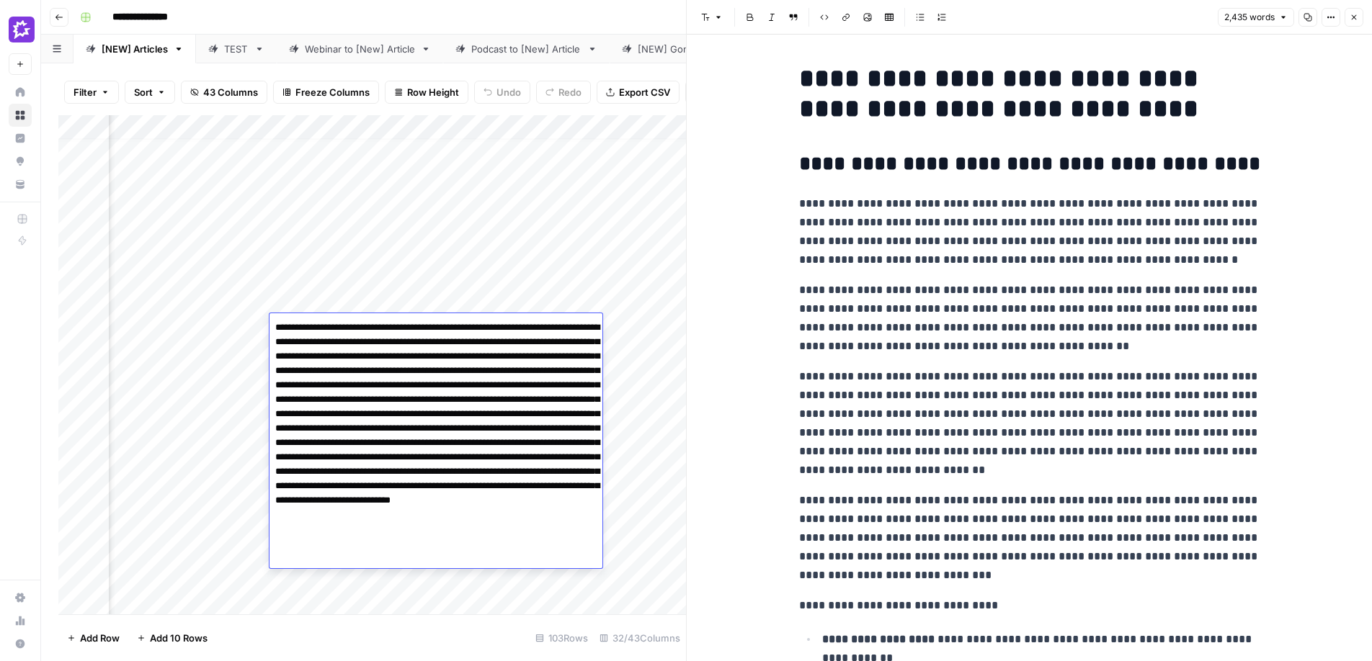
type textarea "**********"
click at [205, 344] on div "Add Column" at bounding box center [372, 364] width 628 height 499
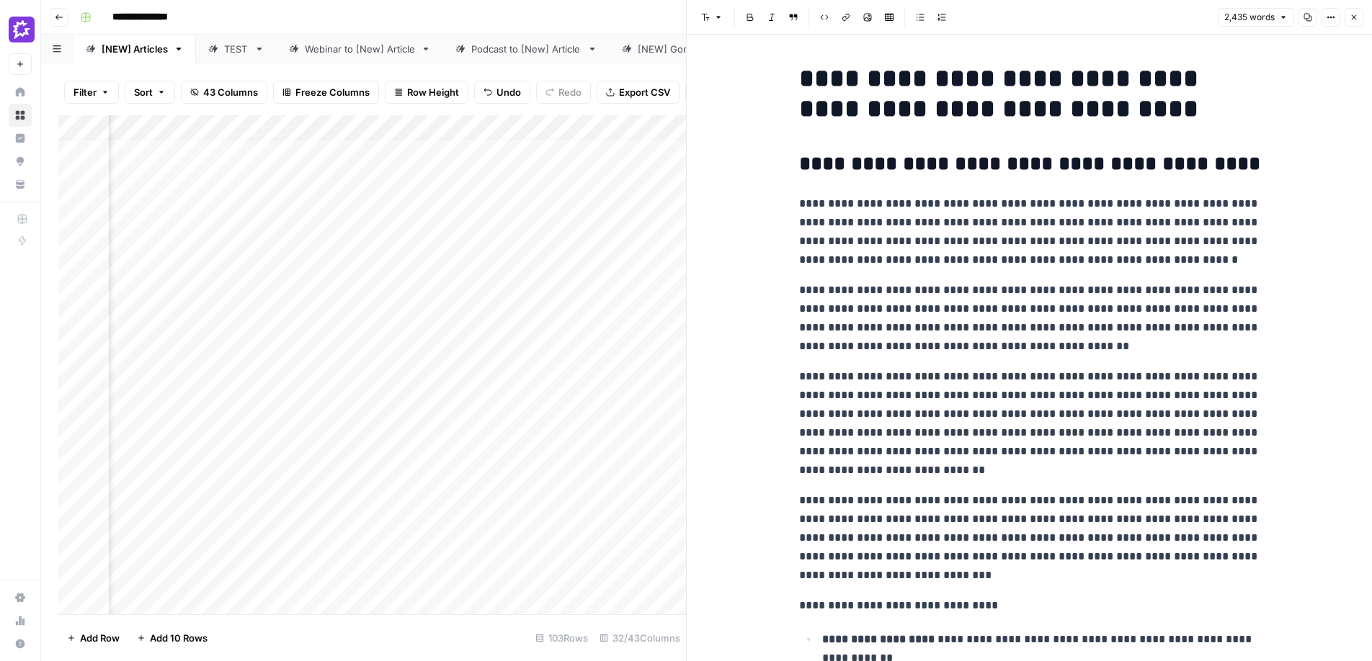
scroll to position [12, 0]
